Goal: Browse casually: Explore the website without a specific task or goal

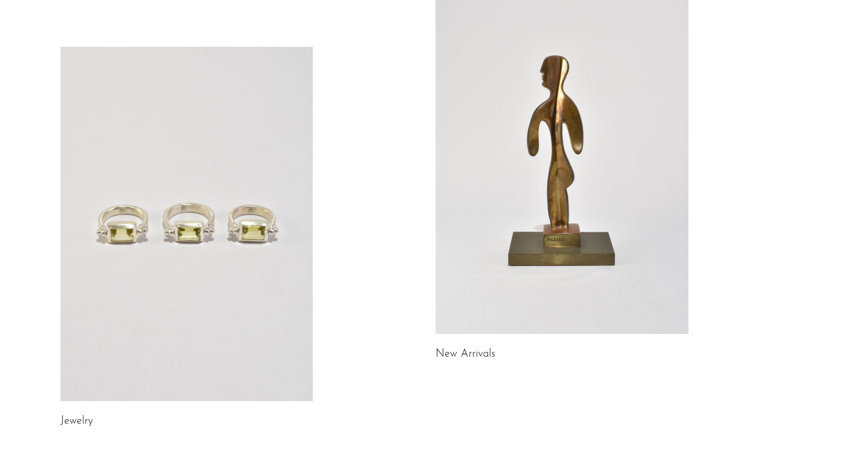
scroll to position [161, 0]
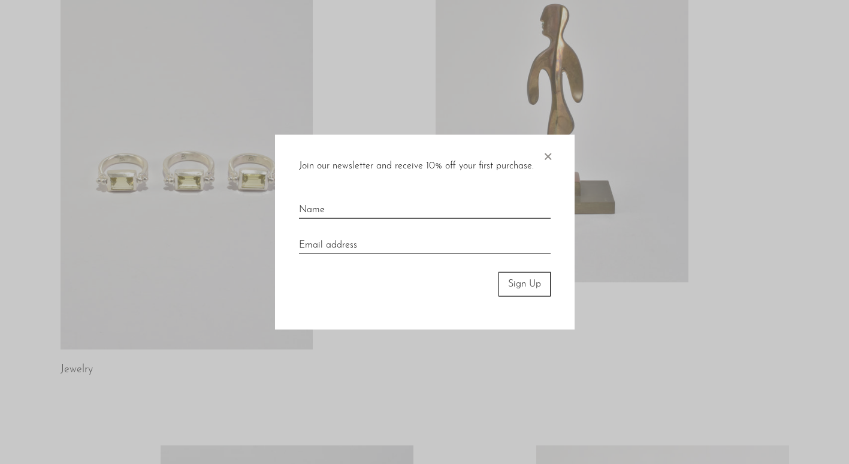
click at [545, 154] on span "×" at bounding box center [547, 154] width 12 height 38
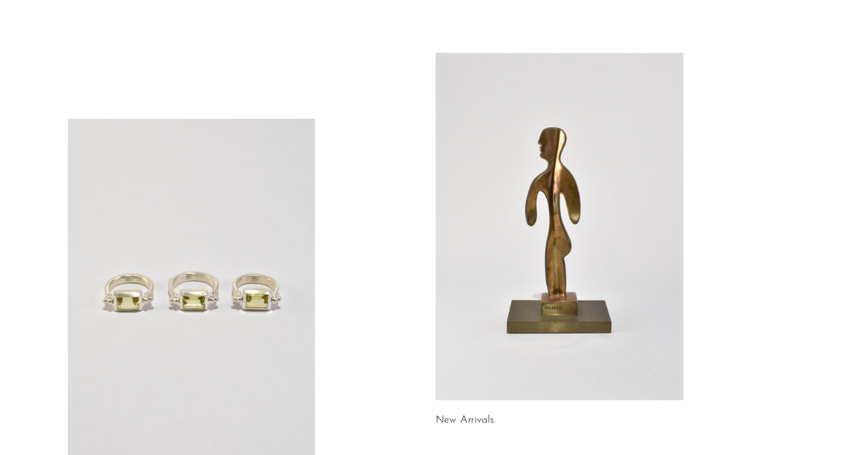
scroll to position [0, 0]
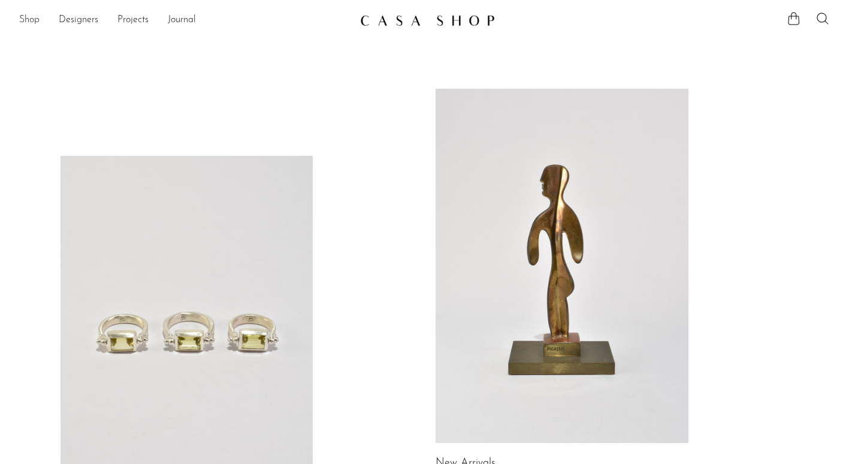
click at [23, 19] on link "Shop" at bounding box center [29, 21] width 20 height 16
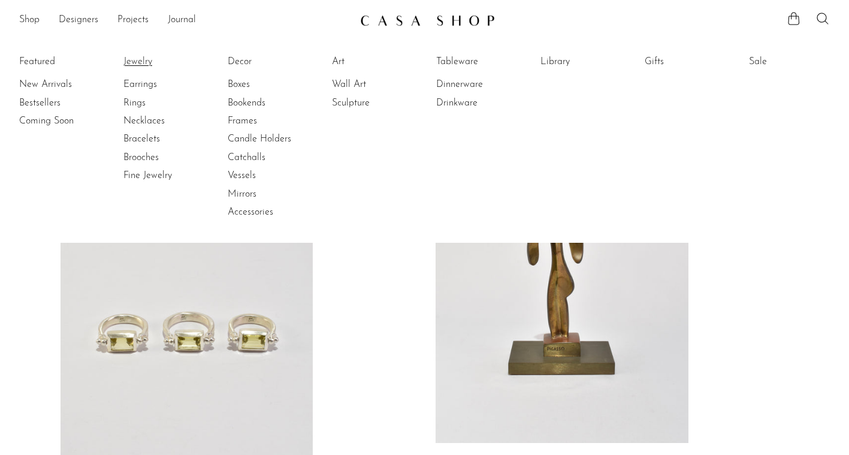
click at [138, 62] on link "Jewelry" at bounding box center [168, 61] width 90 height 13
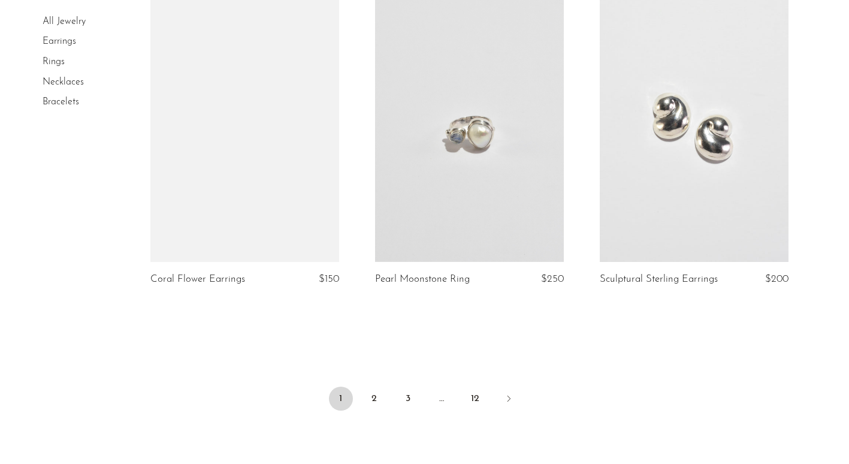
scroll to position [3657, 0]
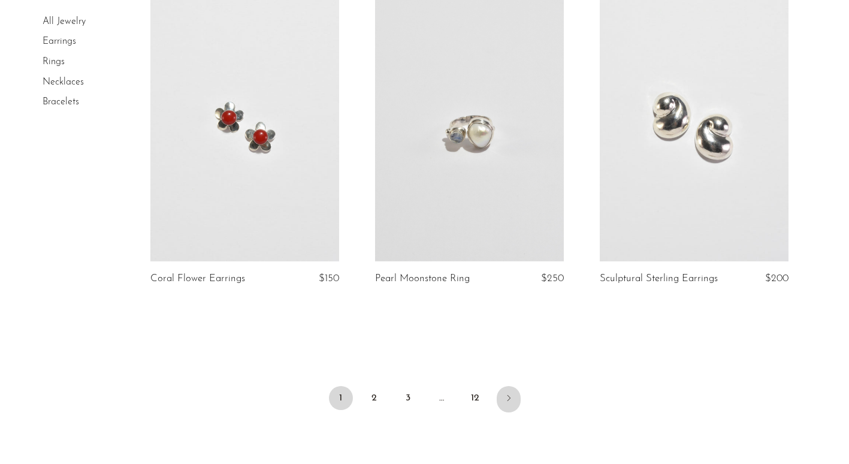
click at [513, 398] on link "Next" at bounding box center [509, 399] width 24 height 26
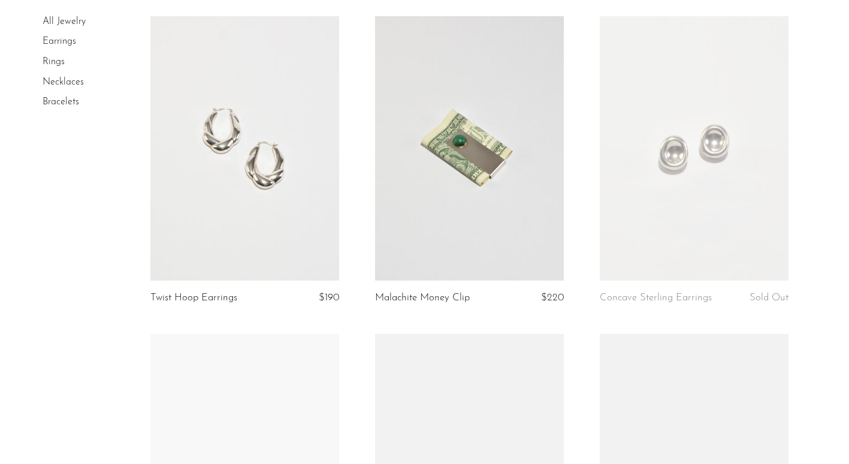
scroll to position [419, 0]
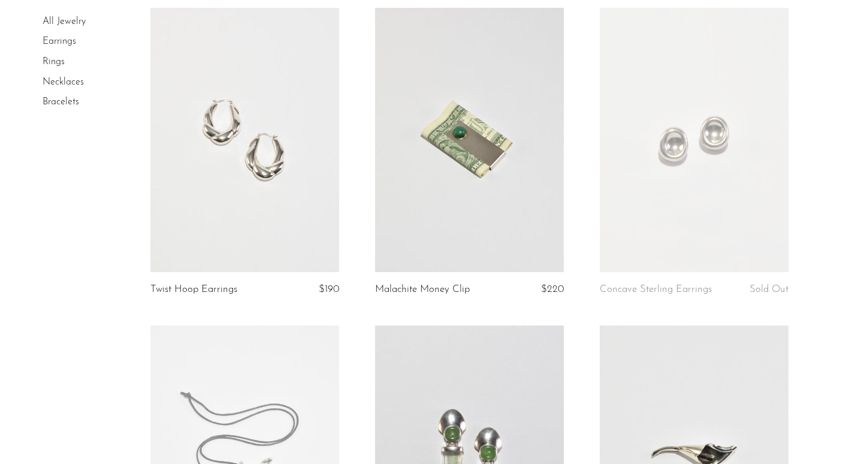
click at [375, 8] on link at bounding box center [469, 140] width 189 height 264
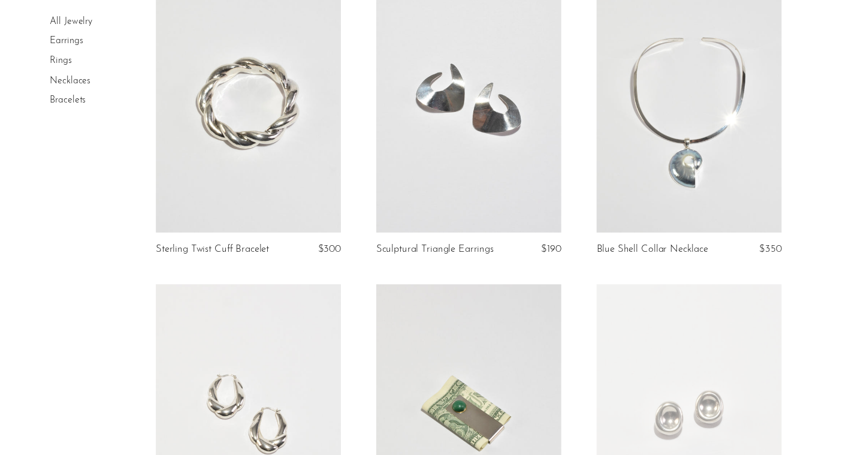
scroll to position [0, 0]
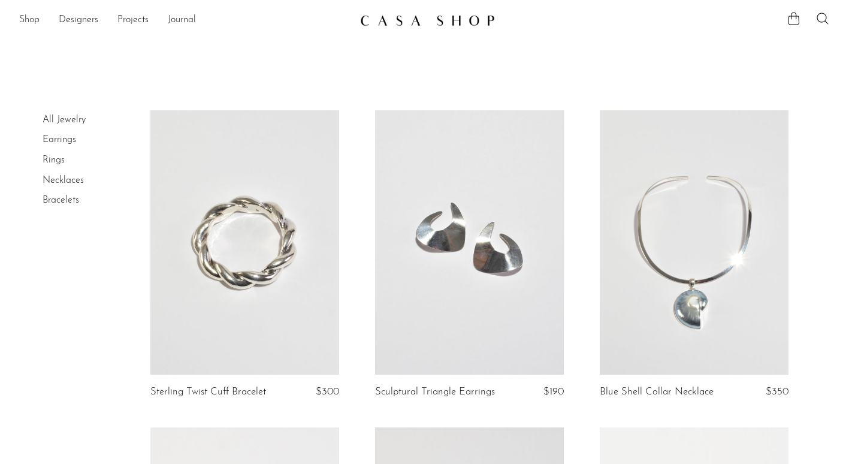
click at [29, 13] on link "Shop" at bounding box center [29, 21] width 20 height 16
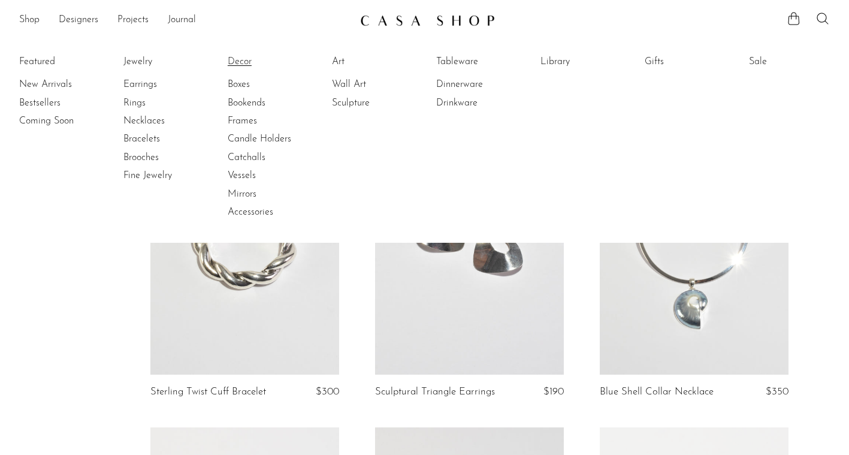
click at [243, 61] on link "Decor" at bounding box center [273, 61] width 90 height 13
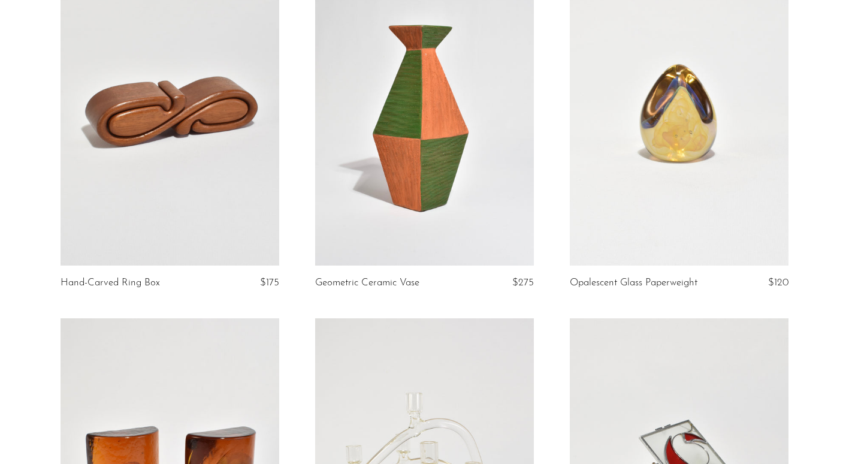
scroll to position [146, 0]
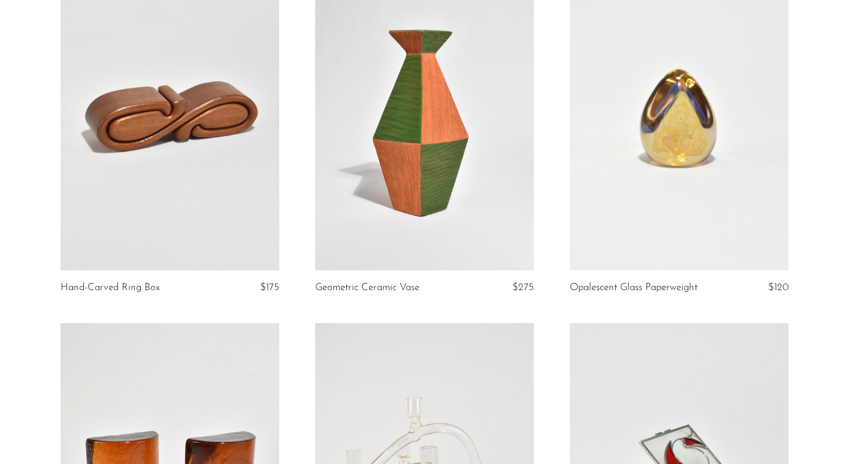
drag, startPoint x: 213, startPoint y: 181, endPoint x: 5, endPoint y: 320, distance: 249.5
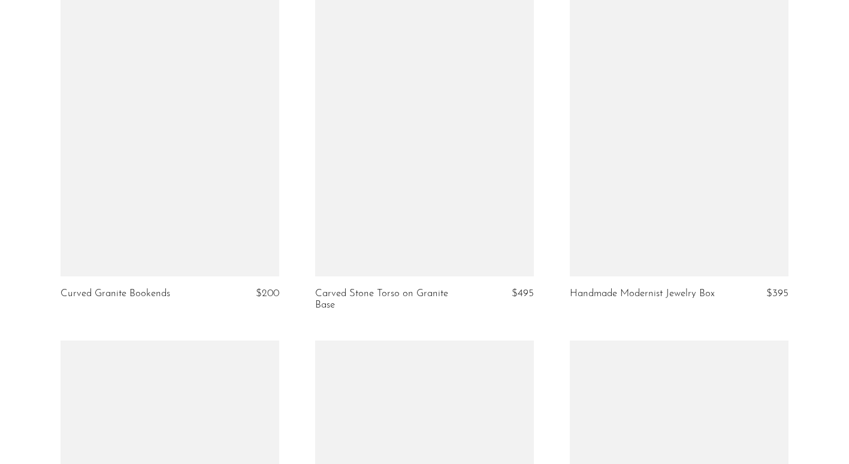
scroll to position [3046, 0]
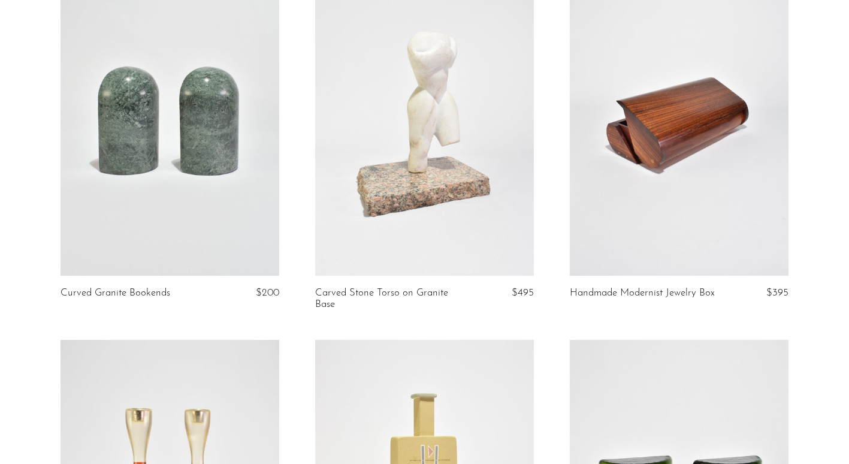
click at [627, 151] on link at bounding box center [679, 122] width 219 height 306
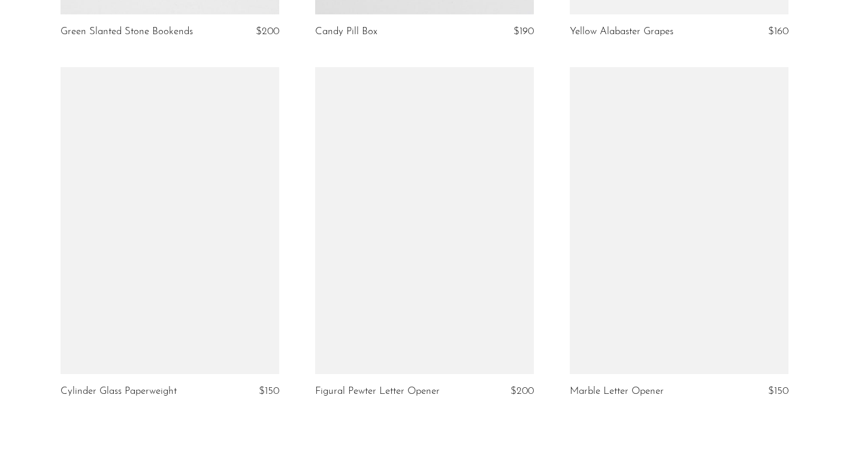
scroll to position [4279, 0]
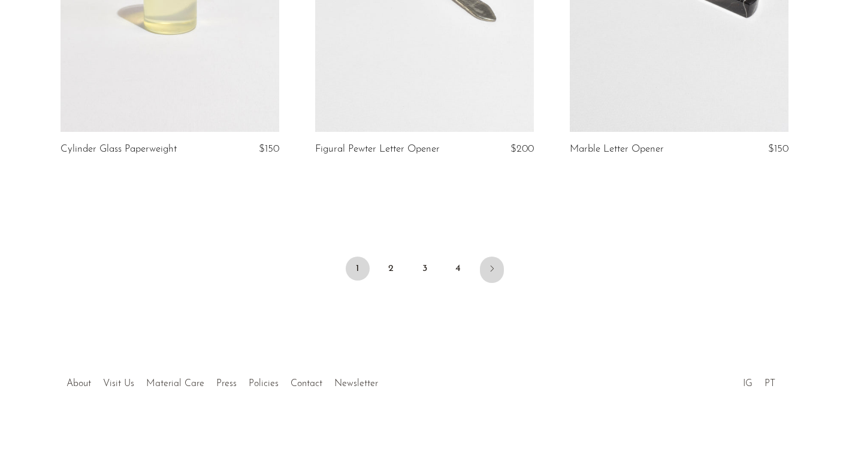
click at [493, 264] on icon "Next" at bounding box center [492, 269] width 10 height 10
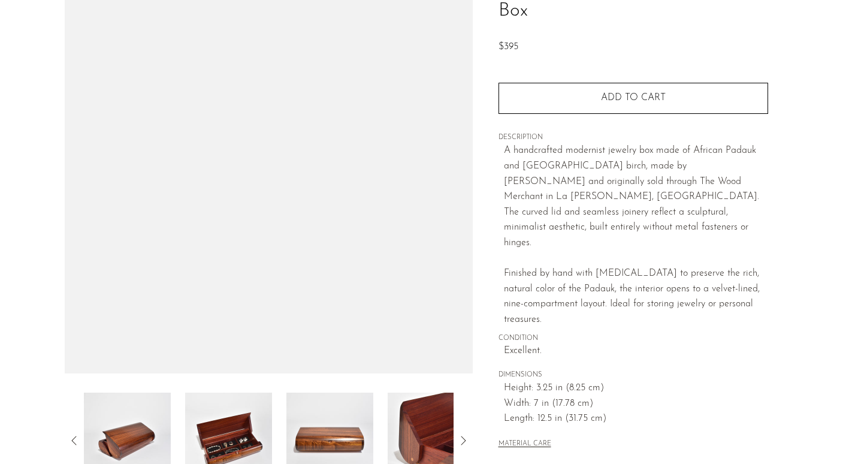
scroll to position [316, 0]
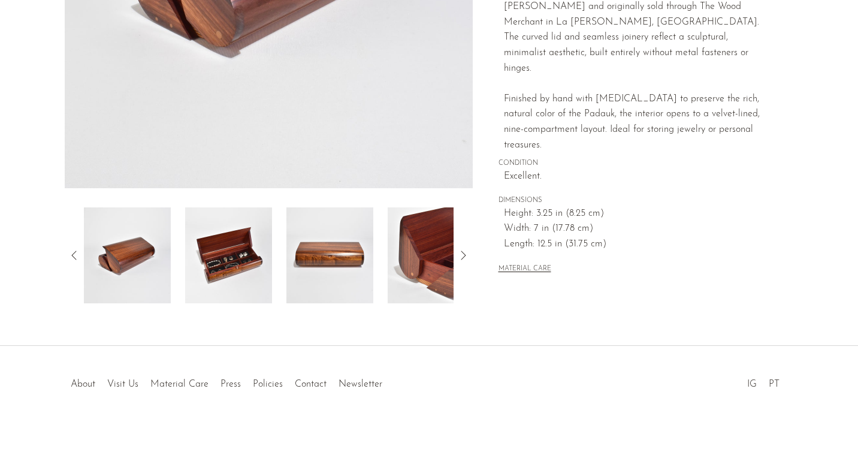
click at [458, 257] on icon at bounding box center [463, 255] width 14 height 14
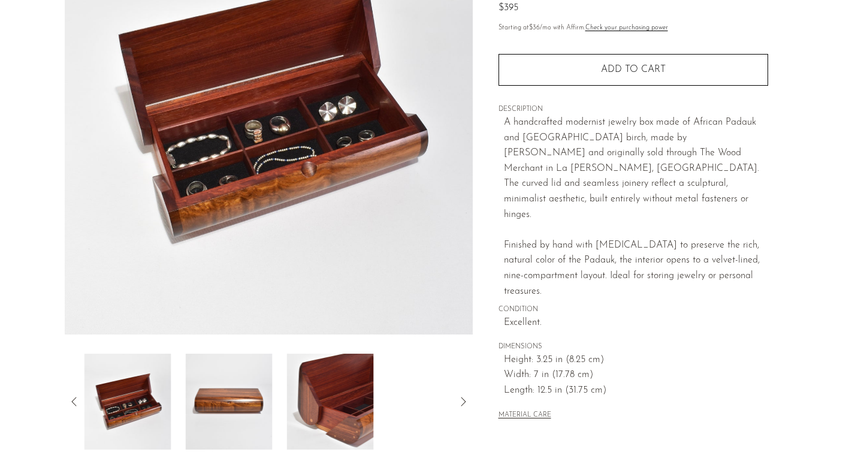
scroll to position [126, 0]
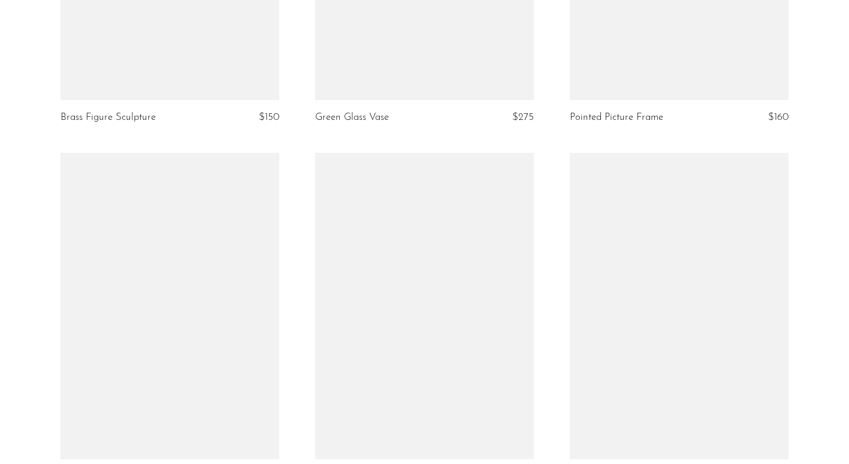
scroll to position [3577, 0]
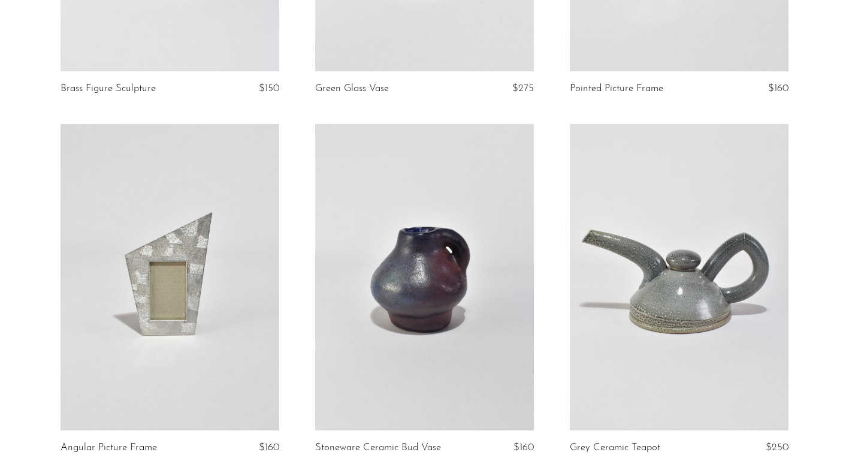
click at [304, 164] on article "Stoneware Ceramic Bud Vase $160" at bounding box center [424, 303] width 255 height 359
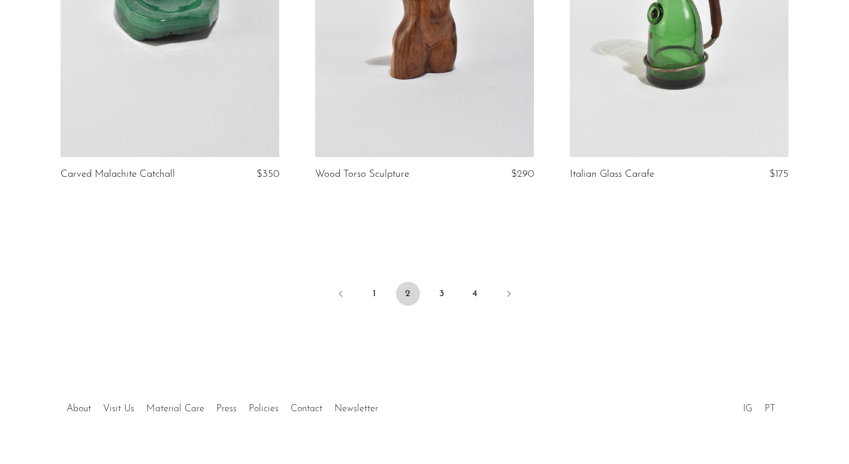
scroll to position [4235, 0]
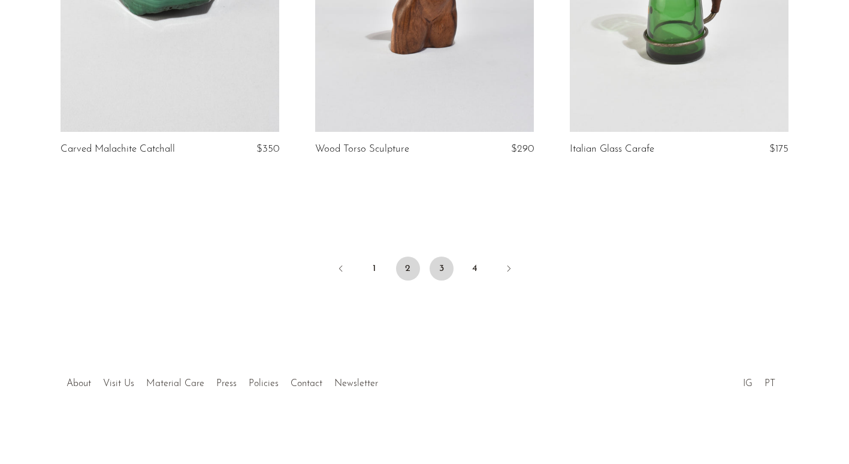
click at [443, 267] on link "3" at bounding box center [441, 268] width 24 height 24
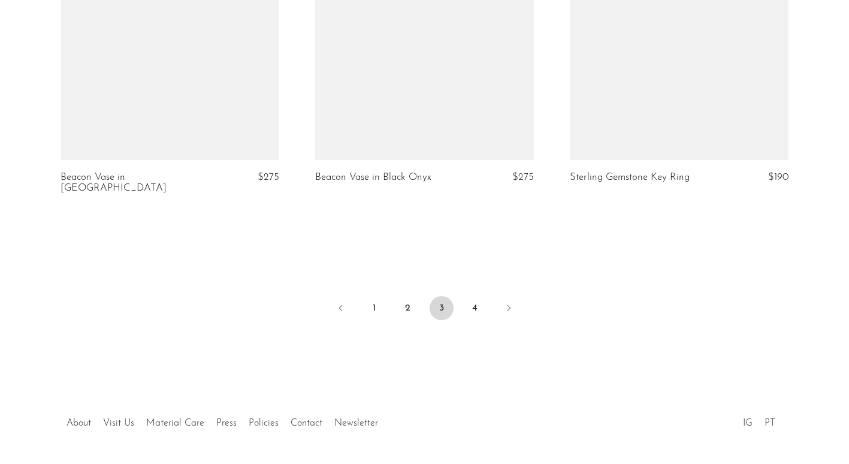
scroll to position [4245, 0]
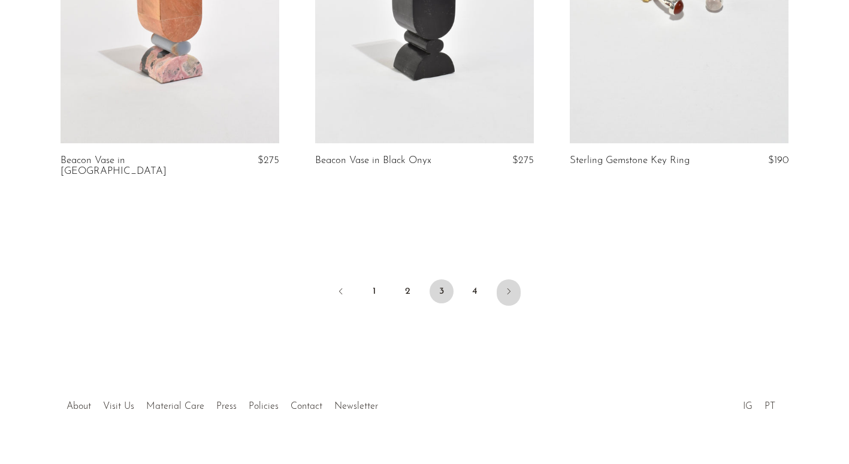
click at [503, 279] on link "Next" at bounding box center [509, 292] width 24 height 26
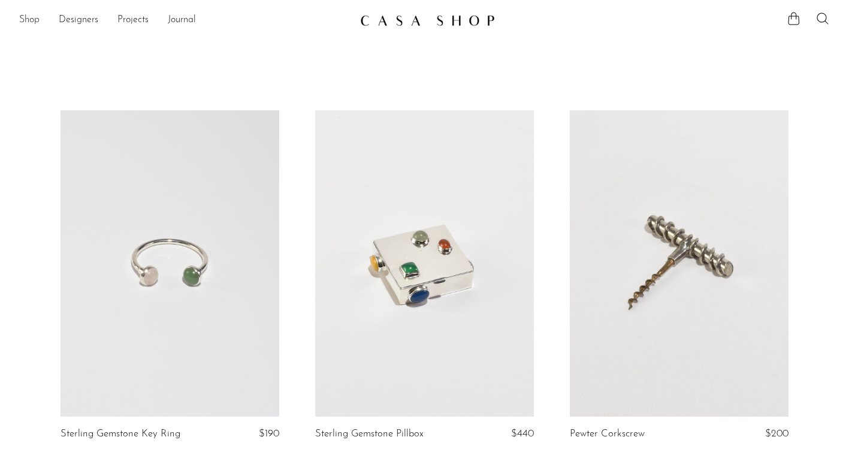
click at [35, 24] on link "Shop" at bounding box center [29, 21] width 20 height 16
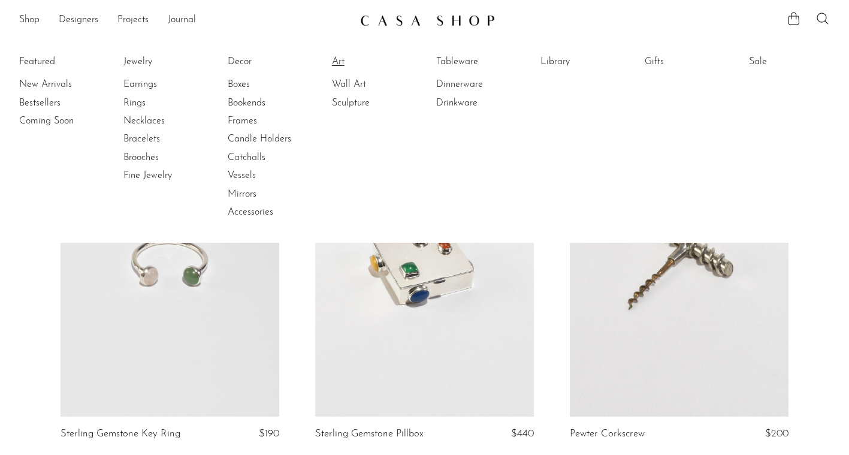
click at [338, 60] on link "Art" at bounding box center [377, 61] width 90 height 13
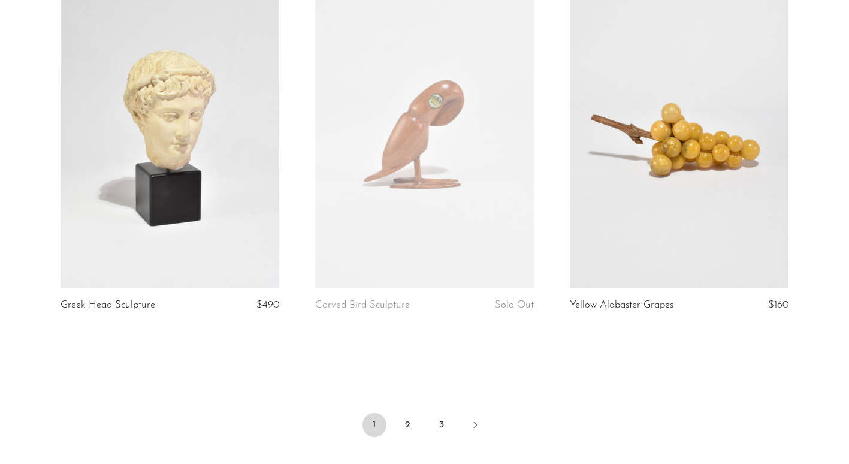
scroll to position [4145, 0]
click at [476, 407] on ul "1 2 3" at bounding box center [424, 425] width 767 height 36
click at [468, 412] on link "Next" at bounding box center [475, 425] width 24 height 26
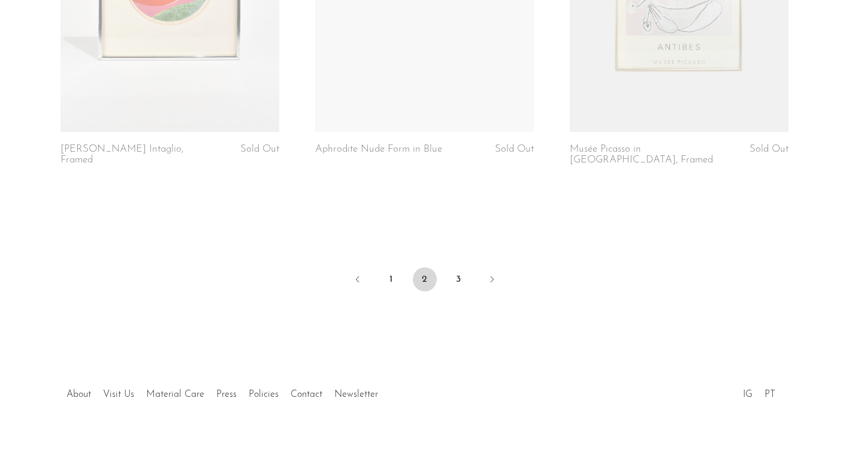
scroll to position [4279, 0]
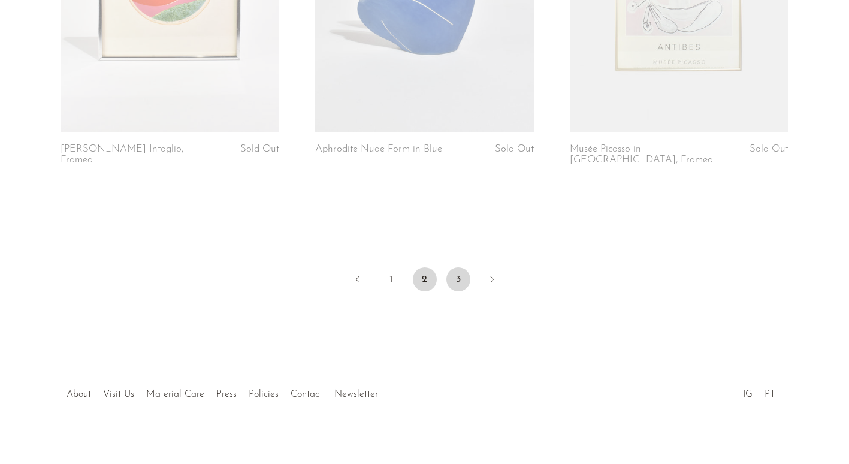
click at [458, 271] on link "3" at bounding box center [458, 279] width 24 height 24
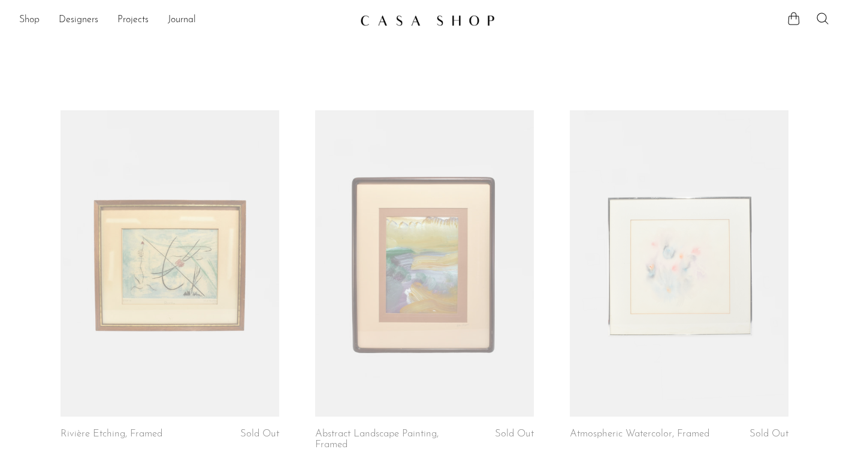
click at [33, 25] on link "Shop" at bounding box center [29, 21] width 20 height 16
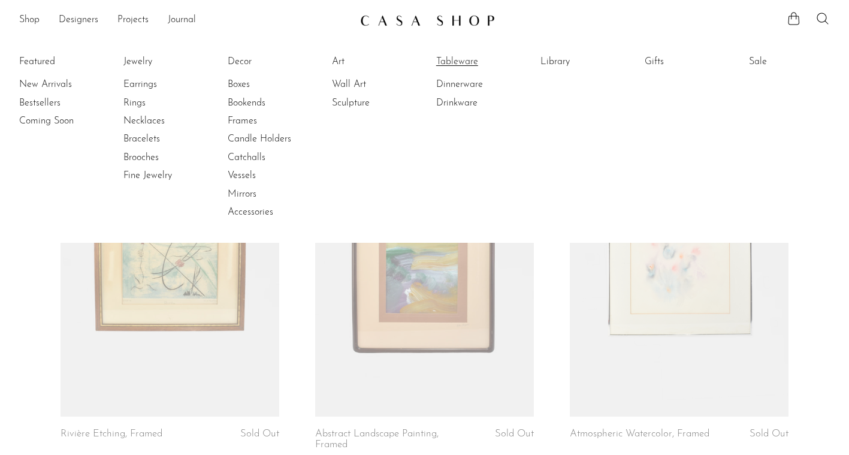
click at [466, 60] on link "Tableware" at bounding box center [481, 61] width 90 height 13
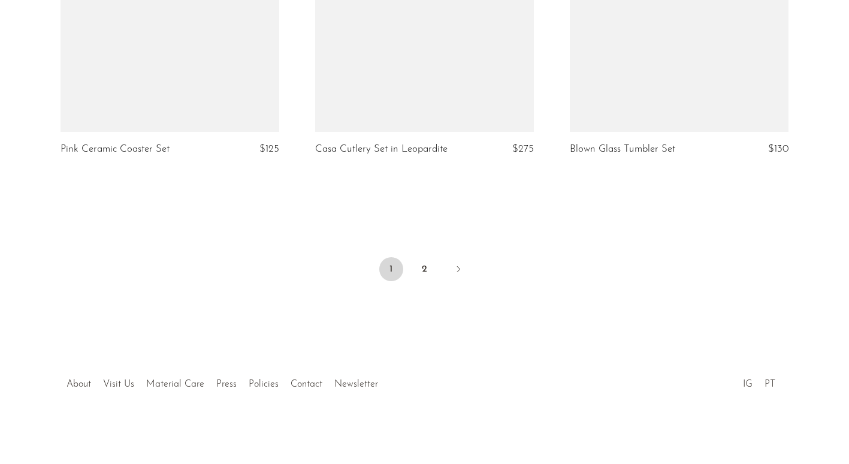
scroll to position [4268, 0]
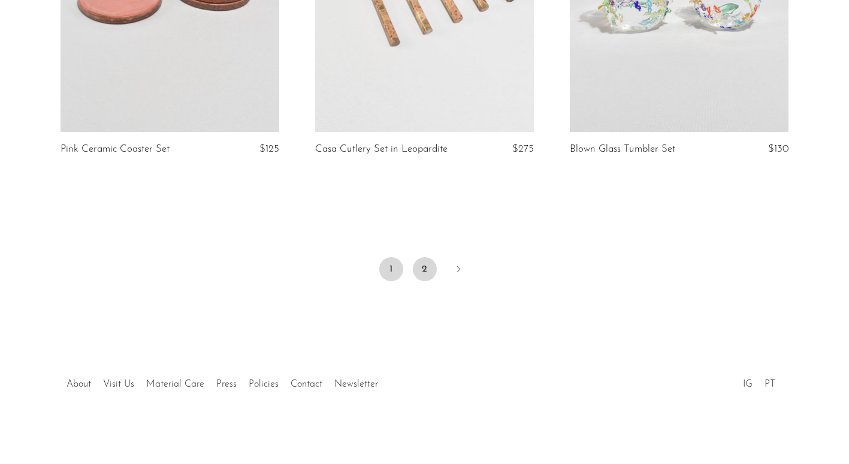
click at [422, 259] on link "2" at bounding box center [425, 269] width 24 height 24
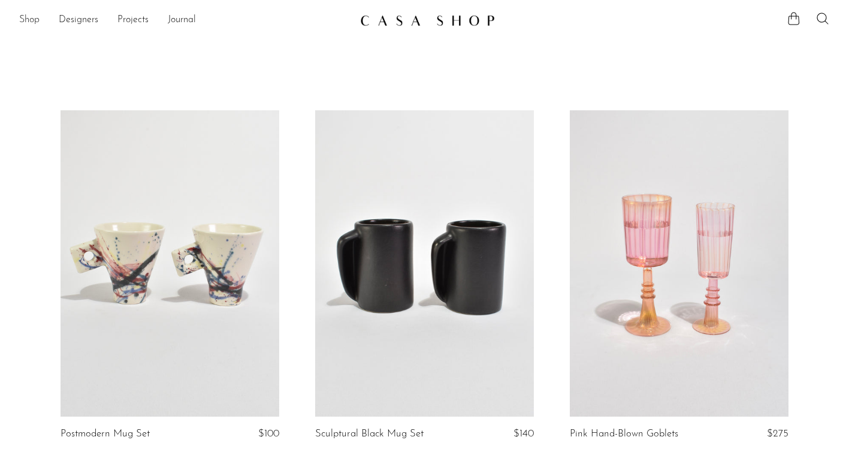
click at [24, 26] on link "Shop" at bounding box center [29, 21] width 20 height 16
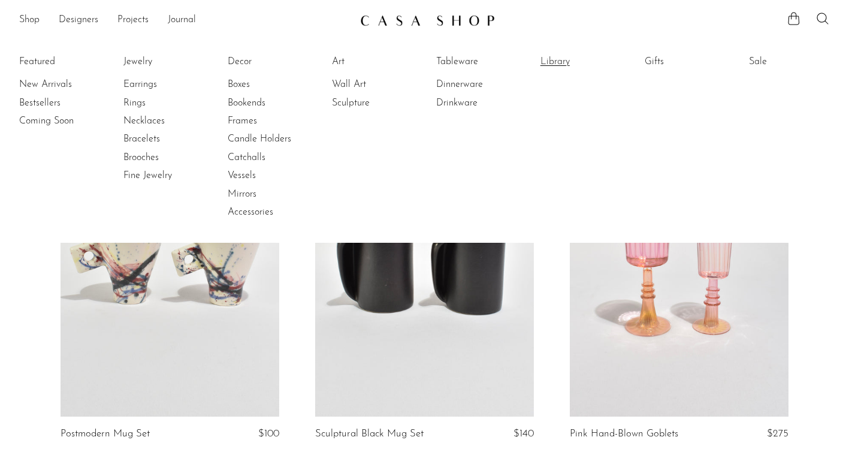
click at [567, 62] on link "Library" at bounding box center [585, 61] width 90 height 13
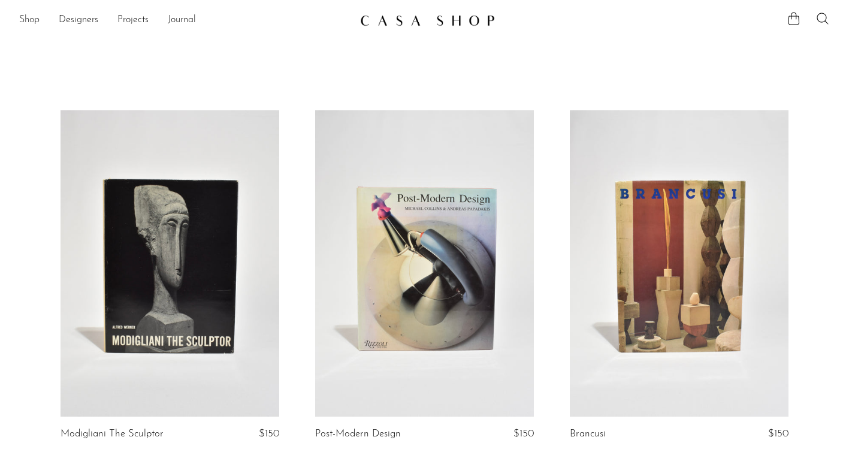
click at [23, 19] on link "Shop" at bounding box center [29, 21] width 20 height 16
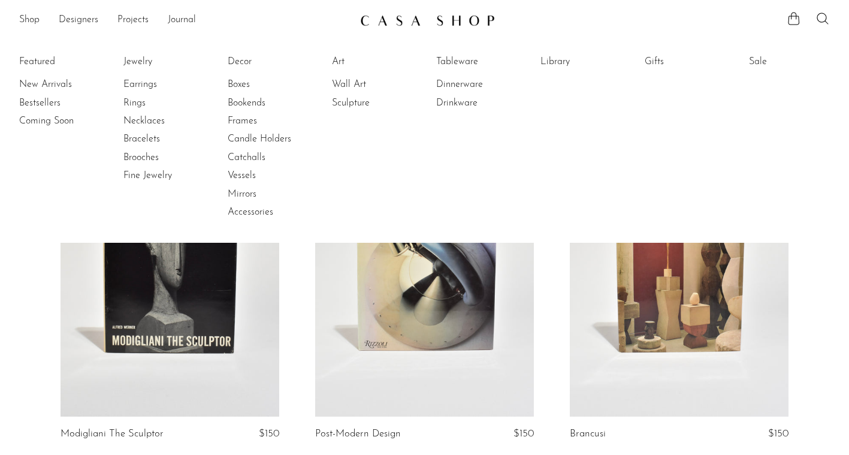
click at [34, 65] on li "Featured New Arrivals Bestsellers Coming Soon" at bounding box center [59, 137] width 81 height 174
click at [34, 57] on li "Featured New Arrivals Bestsellers Coming Soon" at bounding box center [59, 137] width 81 height 174
click at [40, 83] on link "New Arrivals" at bounding box center [64, 84] width 90 height 13
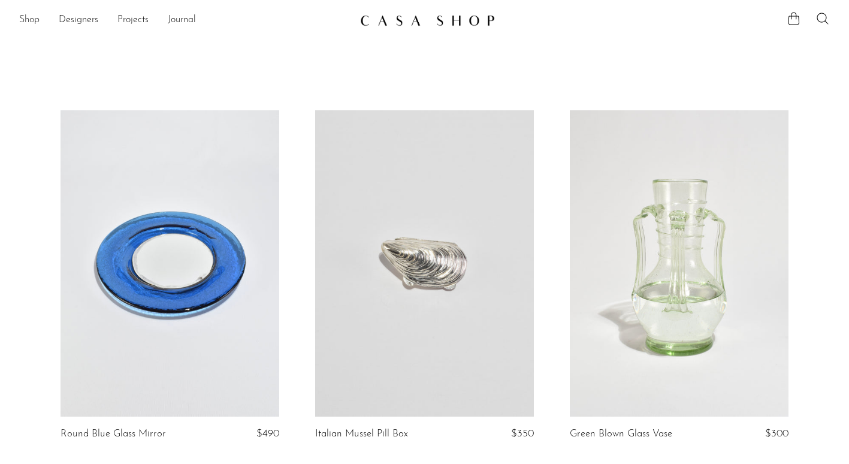
click at [39, 17] on link "Shop" at bounding box center [29, 21] width 20 height 16
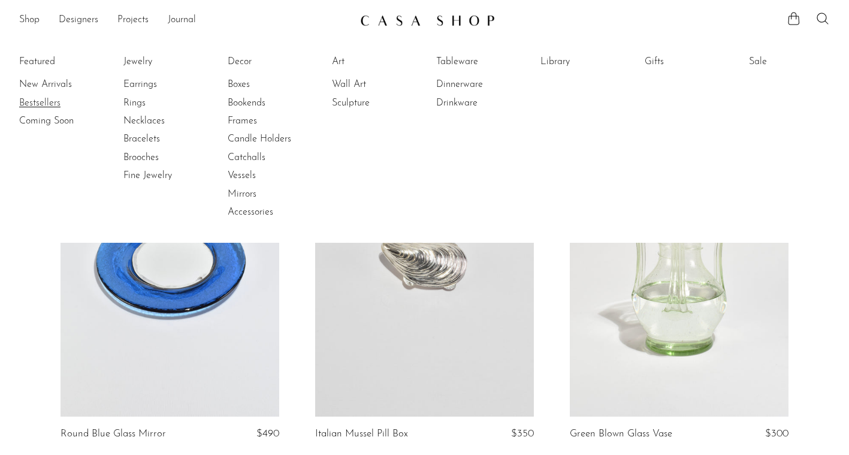
click at [39, 108] on link "Bestsellers" at bounding box center [64, 102] width 90 height 13
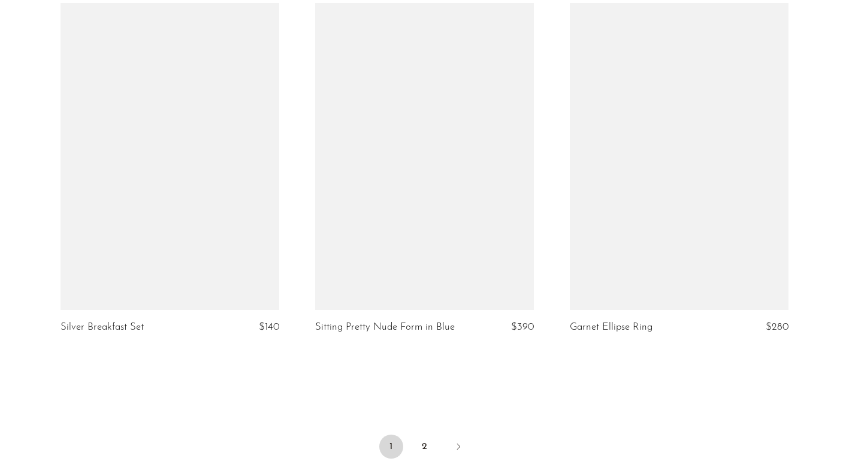
scroll to position [4102, 0]
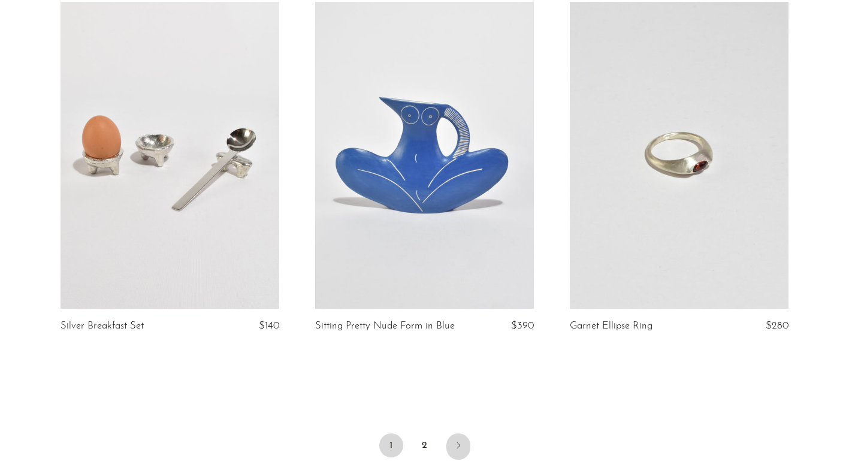
click at [459, 442] on icon "Next" at bounding box center [457, 445] width 3 height 6
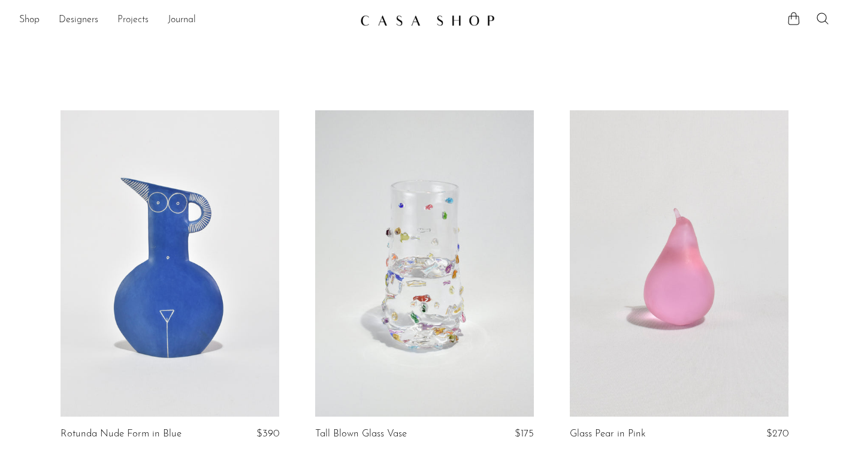
click at [141, 20] on link "Projects" at bounding box center [132, 21] width 31 height 16
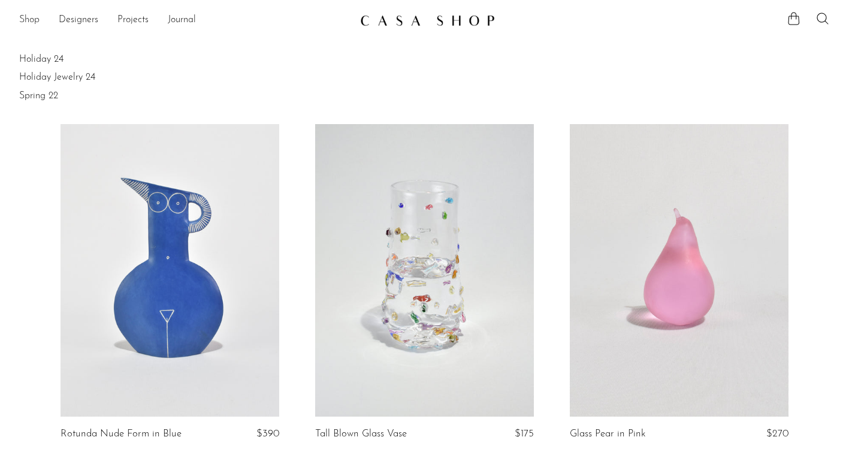
click at [34, 19] on link "Shop" at bounding box center [29, 21] width 20 height 16
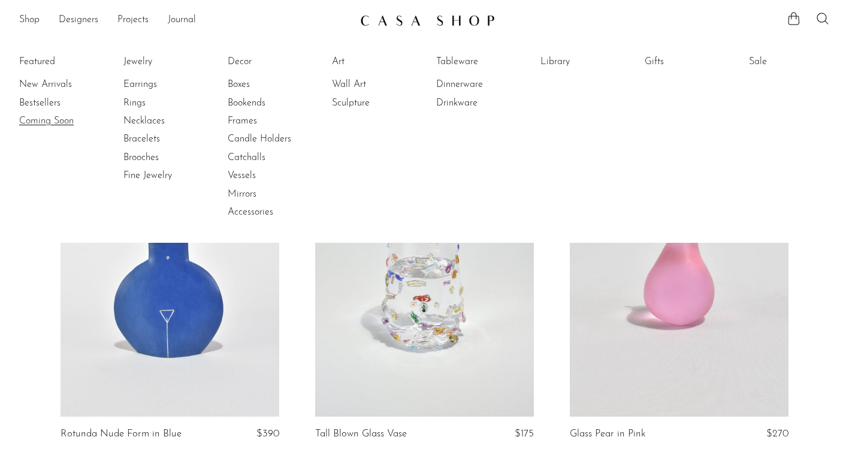
click at [37, 118] on link "Coming Soon" at bounding box center [64, 120] width 90 height 13
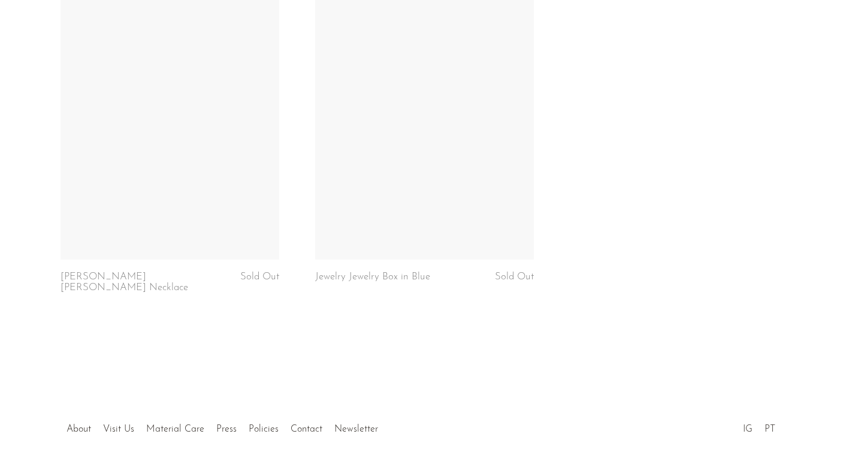
scroll to position [3055, 0]
